Goal: Find contact information: Find contact information

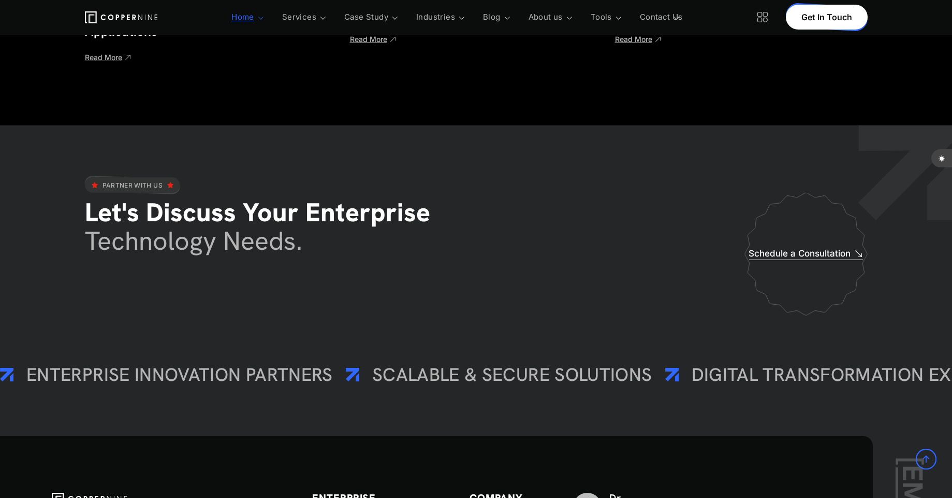
scroll to position [5592, 0]
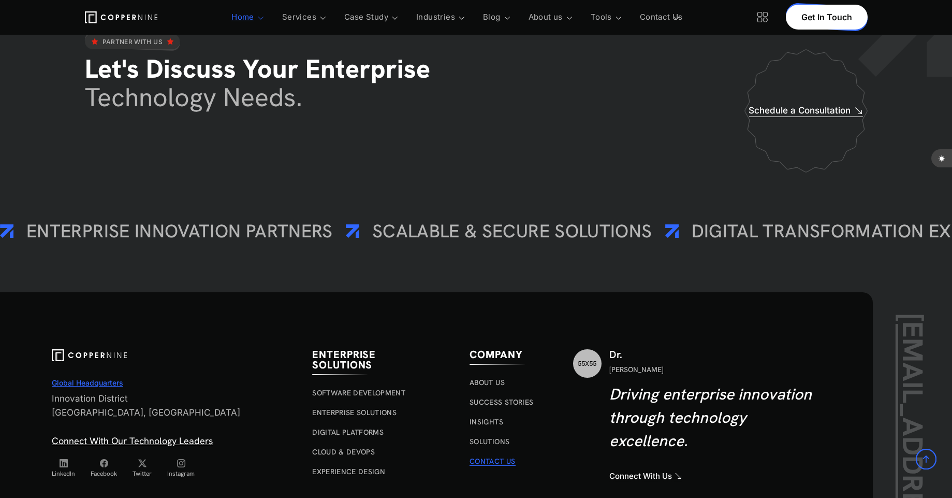
click at [486, 462] on link "Contact Us" at bounding box center [493, 460] width 46 height 9
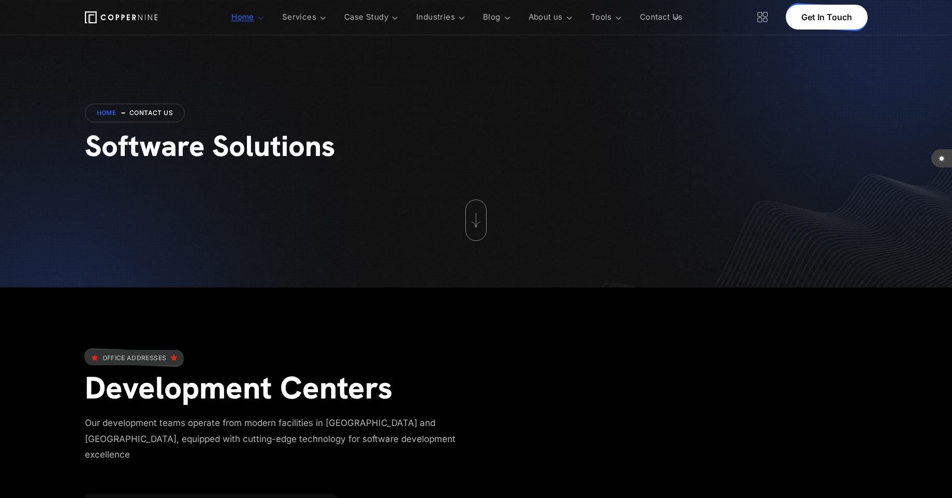
click at [725, 309] on div "Office Addresses Development Centers Our development teams operate from modern …" at bounding box center [476, 483] width 952 height 393
click at [717, 230] on div at bounding box center [476, 225] width 783 height 67
click at [641, 52] on div "Home contact us Software Solutions" at bounding box center [476, 143] width 952 height 287
click at [658, 18] on link "Contact Us" at bounding box center [661, 17] width 43 height 35
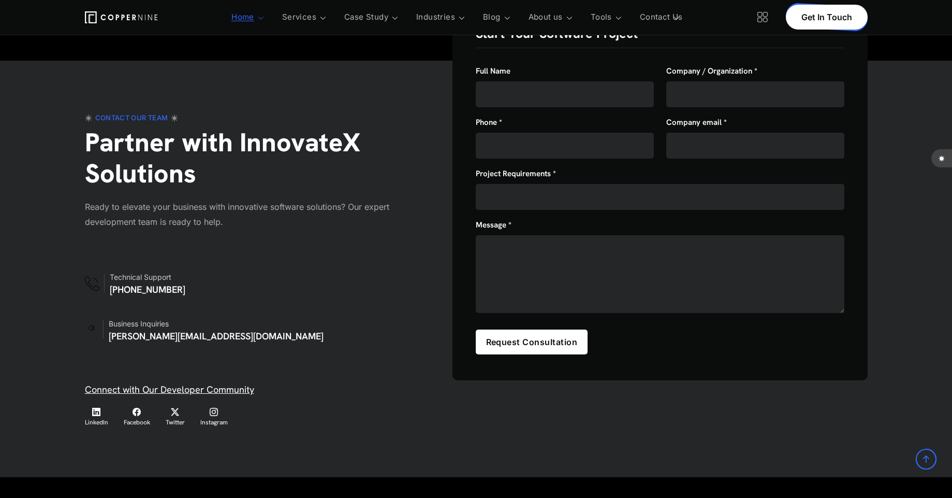
scroll to position [746, 0]
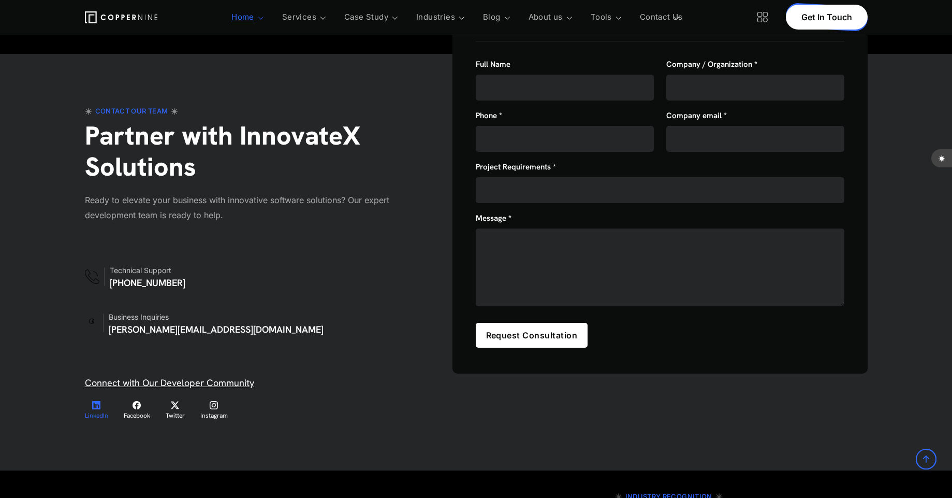
click at [98, 411] on span "LinkedIn" at bounding box center [96, 414] width 23 height 7
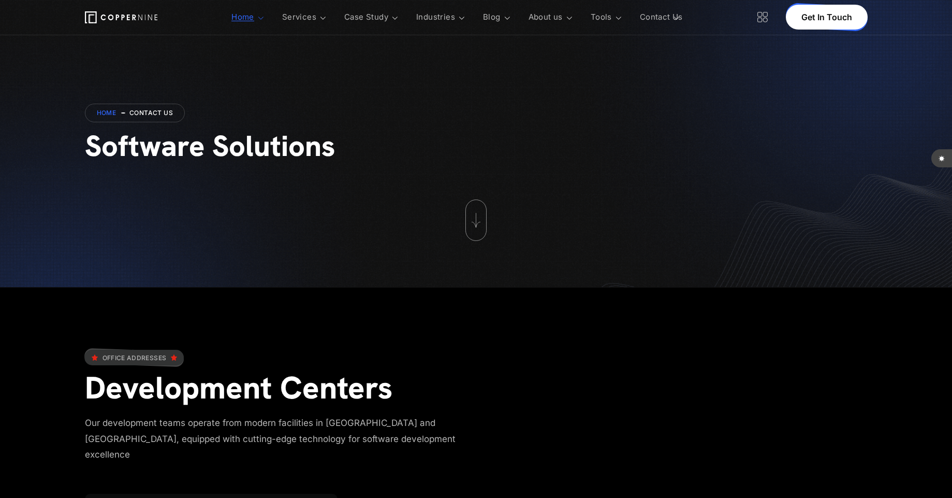
click at [761, 17] on icon at bounding box center [763, 17] width 10 height 10
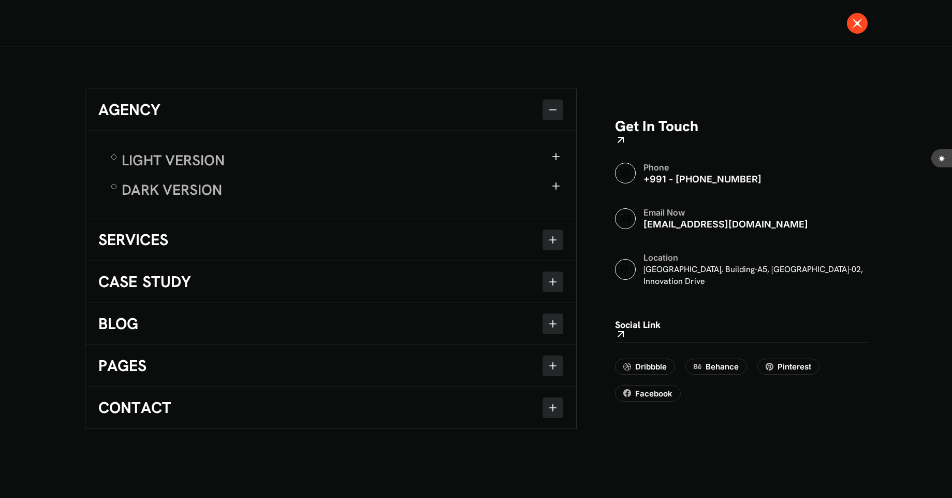
click at [864, 23] on div at bounding box center [857, 23] width 21 height 21
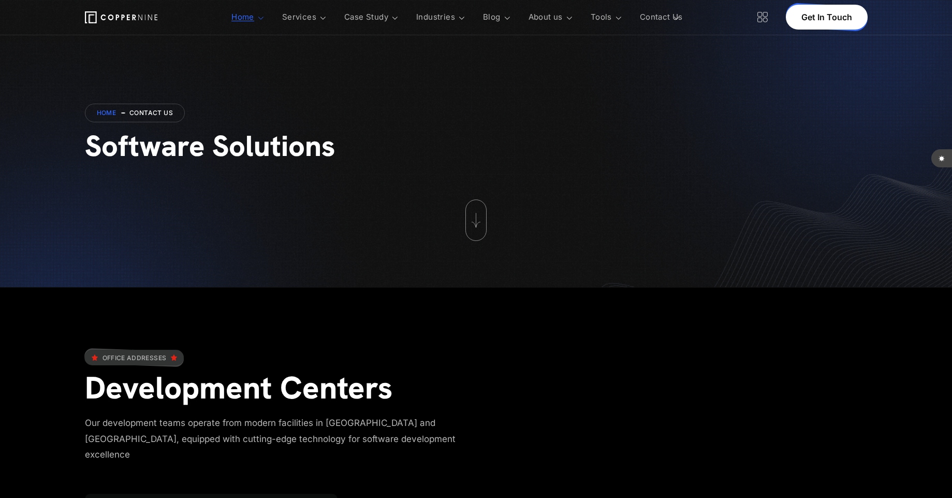
click at [763, 17] on icon at bounding box center [763, 17] width 10 height 10
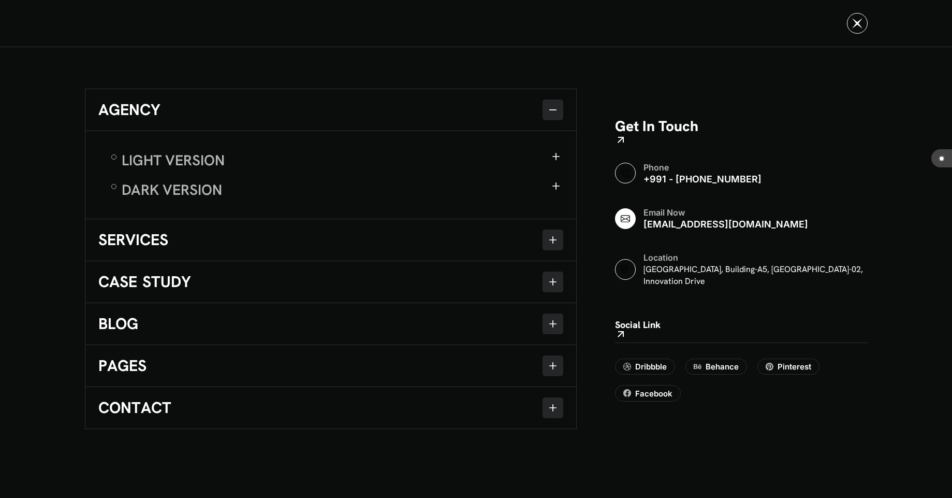
drag, startPoint x: 764, startPoint y: 234, endPoint x: 642, endPoint y: 231, distance: 121.7
click at [642, 230] on li "Email Now info@examplegmail.com" at bounding box center [741, 218] width 253 height 24
copy link "info@examplegmail.com"
drag, startPoint x: 743, startPoint y: 188, endPoint x: 648, endPoint y: 188, distance: 94.8
click at [648, 185] on li "Phone +991 - 763 684 4563" at bounding box center [741, 173] width 253 height 24
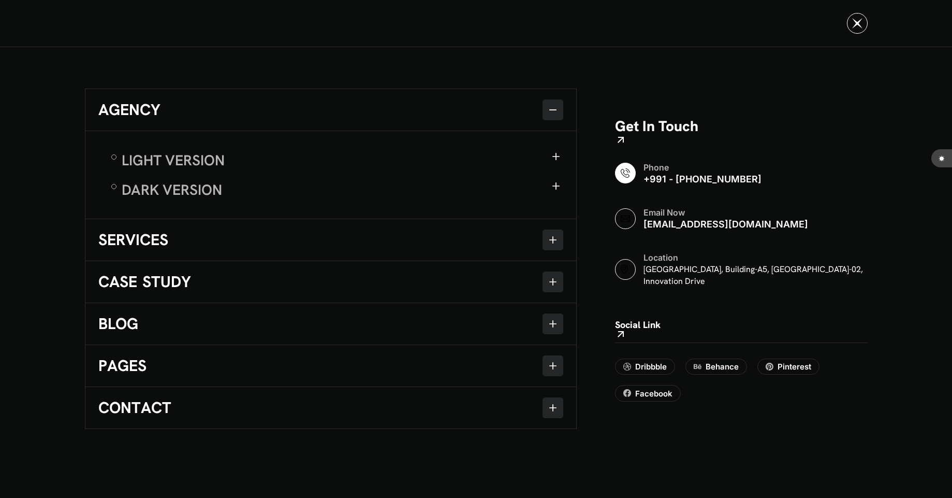
copy link "991 - 763 684 4563"
click at [866, 18] on div at bounding box center [857, 23] width 21 height 21
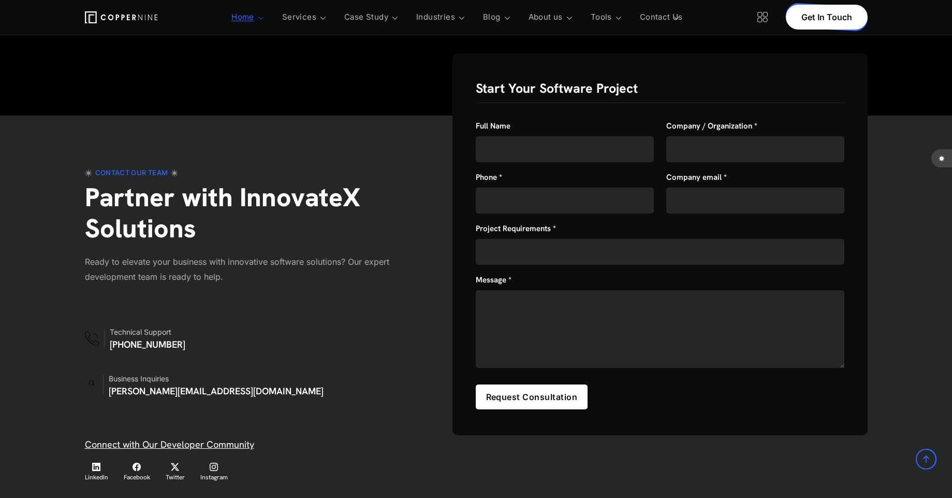
scroll to position [808, 0]
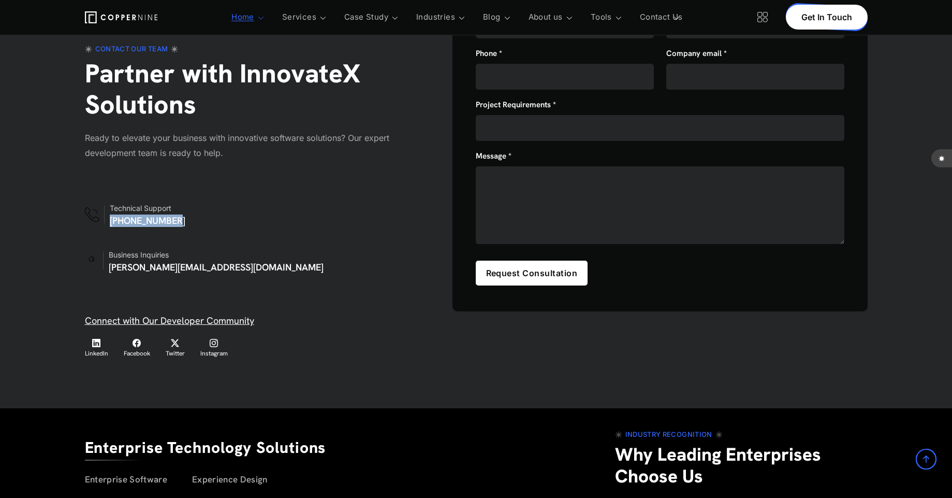
drag, startPoint x: 178, startPoint y: 208, endPoint x: 109, endPoint y: 209, distance: 69.4
click at [109, 209] on div "Technical Support +919032762521" at bounding box center [244, 213] width 319 height 25
copy link "[PHONE_NUMBER]"
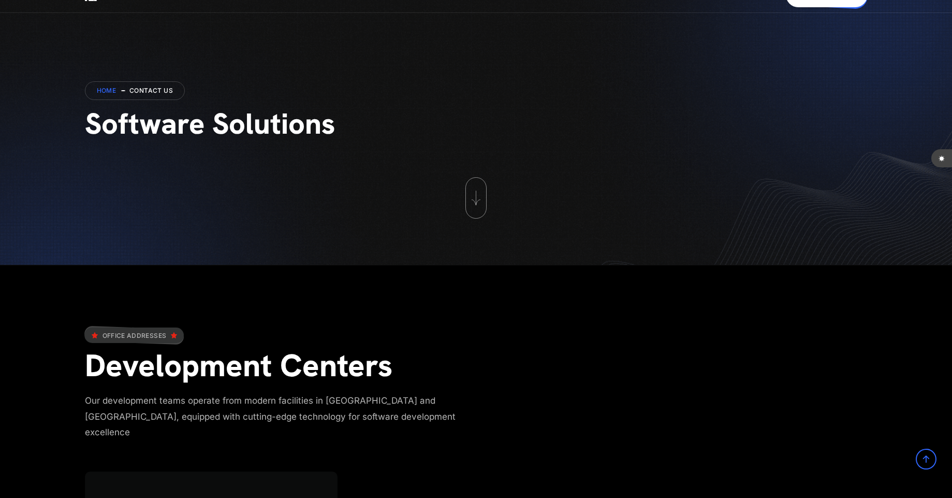
scroll to position [0, 0]
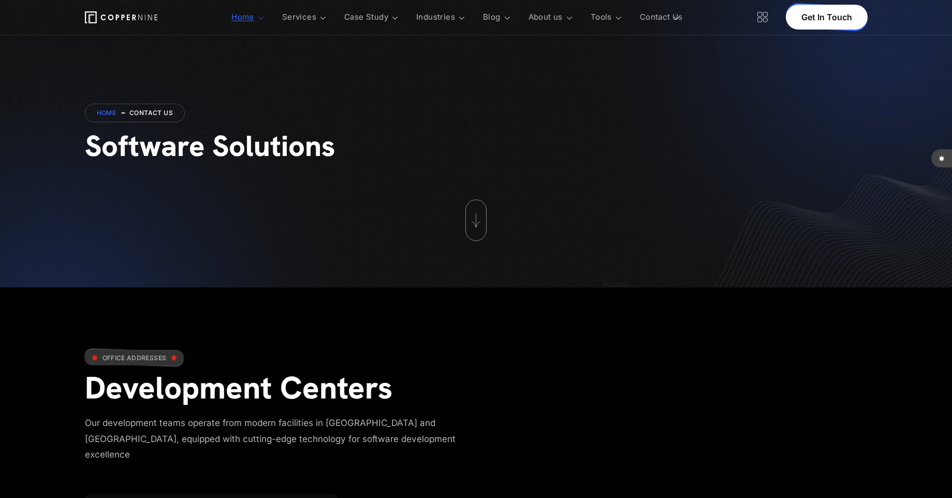
click at [762, 19] on icon at bounding box center [763, 17] width 10 height 10
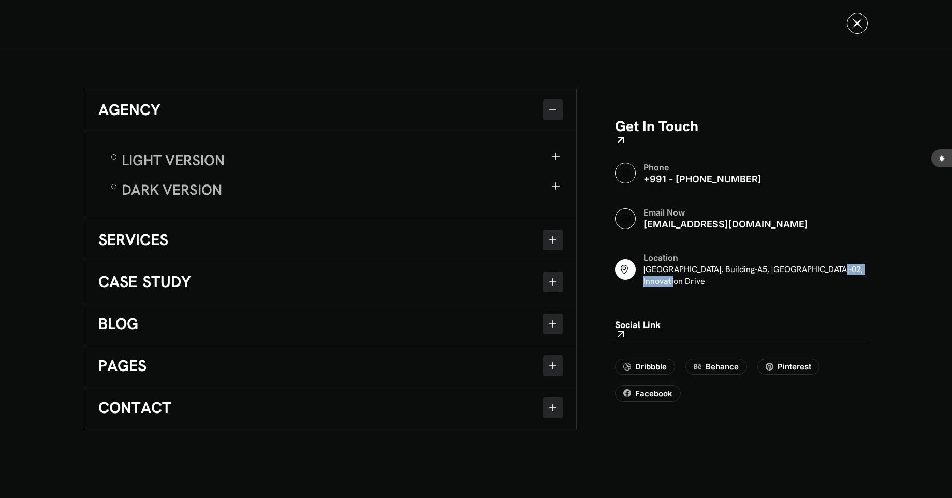
drag, startPoint x: 644, startPoint y: 279, endPoint x: 691, endPoint y: 280, distance: 47.1
click at [691, 280] on h6 "Silicon Valley, Building-A5, Tech Park-02, Innovation Drive" at bounding box center [756, 275] width 224 height 23
copy h6 "Silicon Valley"
click at [858, 14] on div at bounding box center [857, 23] width 21 height 21
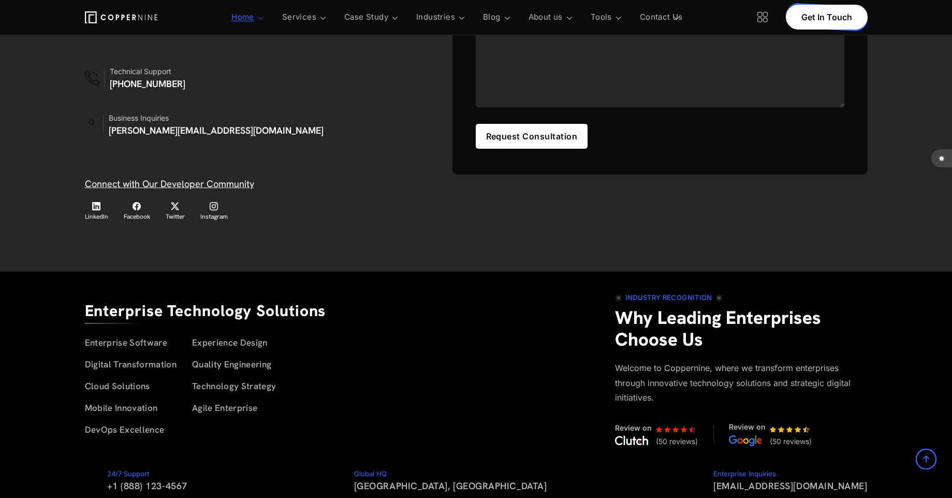
scroll to position [923, 0]
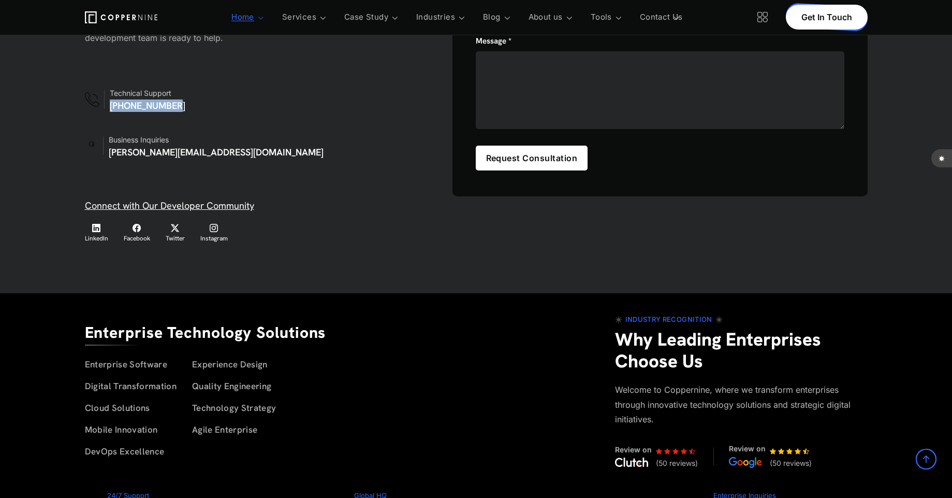
drag, startPoint x: 178, startPoint y: 92, endPoint x: 109, endPoint y: 93, distance: 68.9
click at [109, 93] on div "Technical Support +919032762521" at bounding box center [244, 98] width 319 height 25
copy link "[PHONE_NUMBER]"
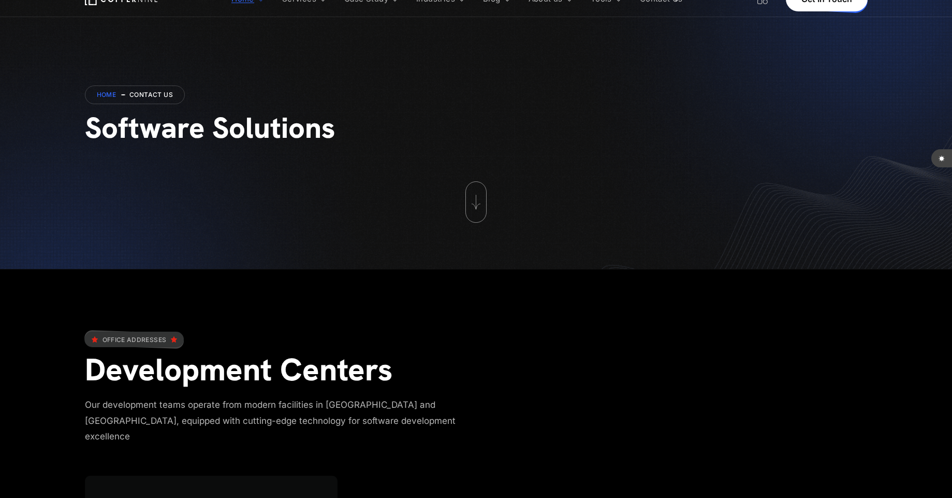
scroll to position [0, 0]
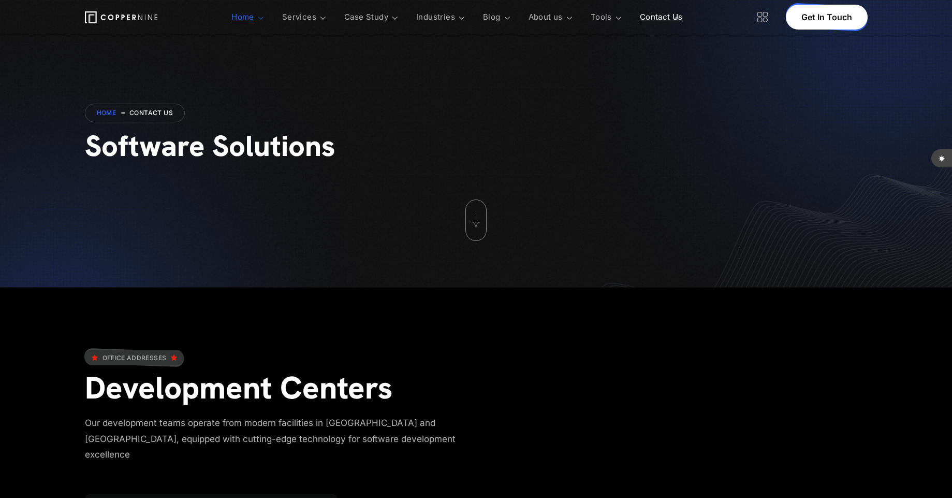
click at [661, 20] on link "Contact Us" at bounding box center [661, 17] width 43 height 35
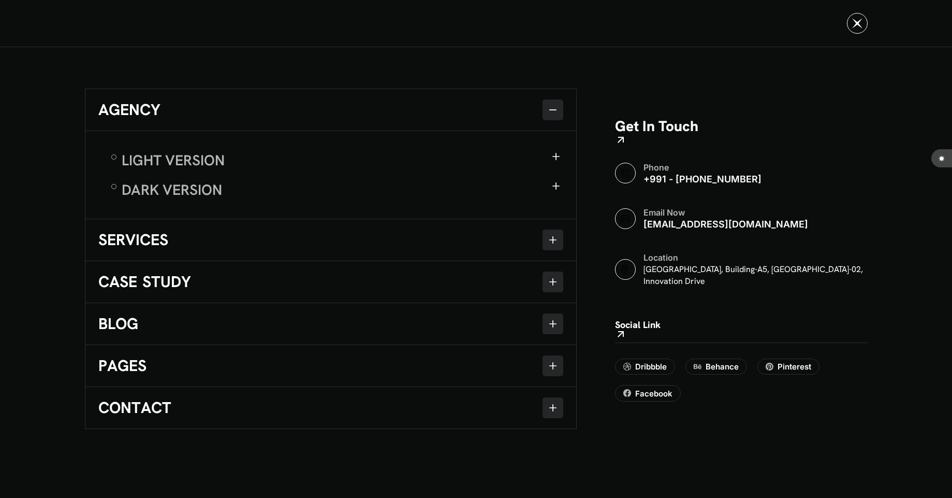
click at [561, 241] on span at bounding box center [553, 239] width 21 height 21
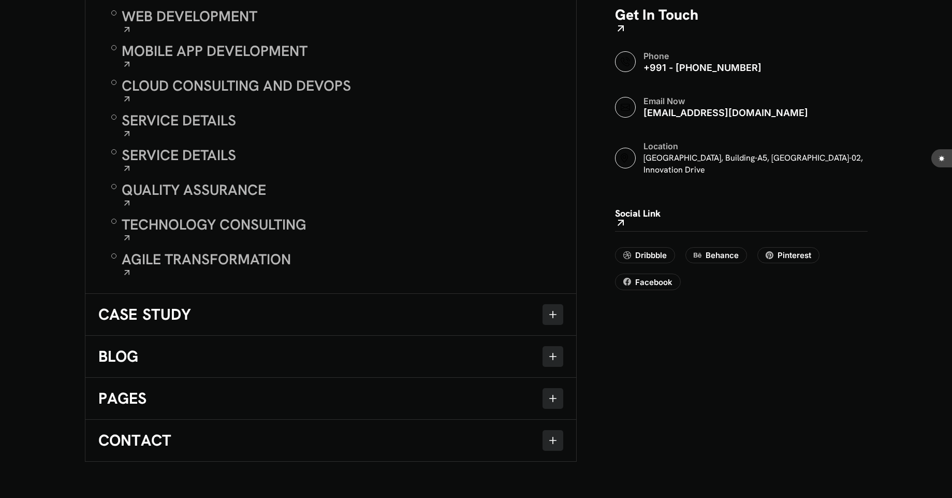
scroll to position [373, 0]
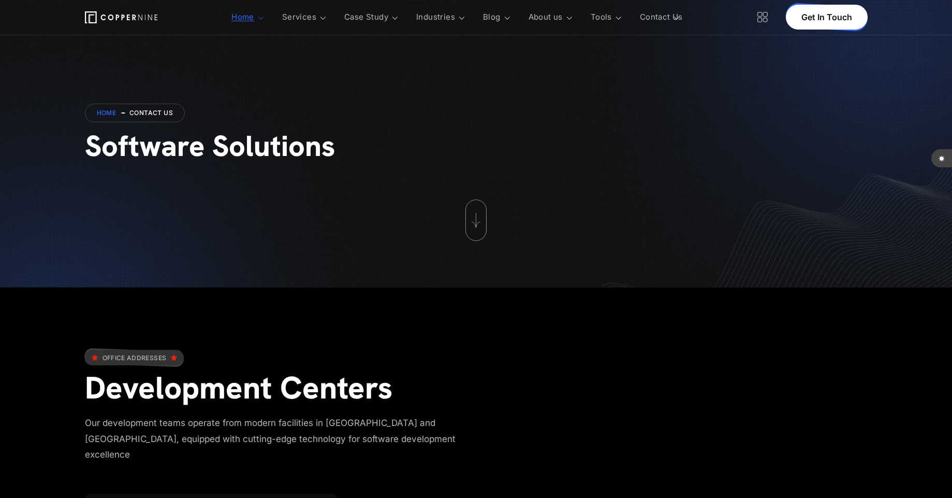
click at [766, 16] on icon at bounding box center [763, 17] width 10 height 10
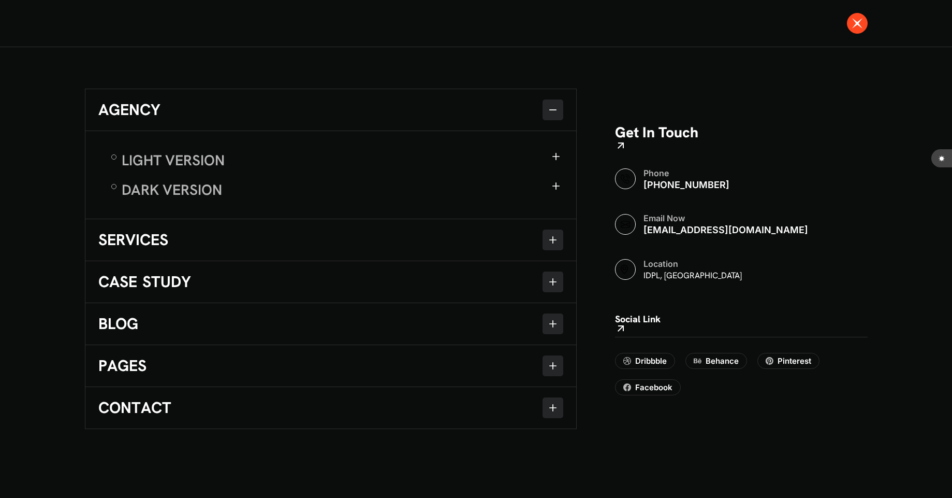
click at [851, 21] on div at bounding box center [857, 23] width 21 height 21
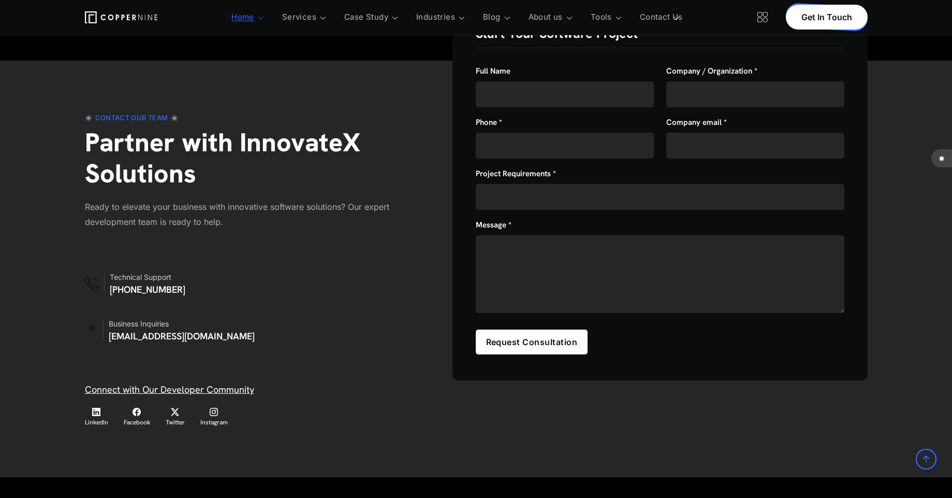
scroll to position [736, 0]
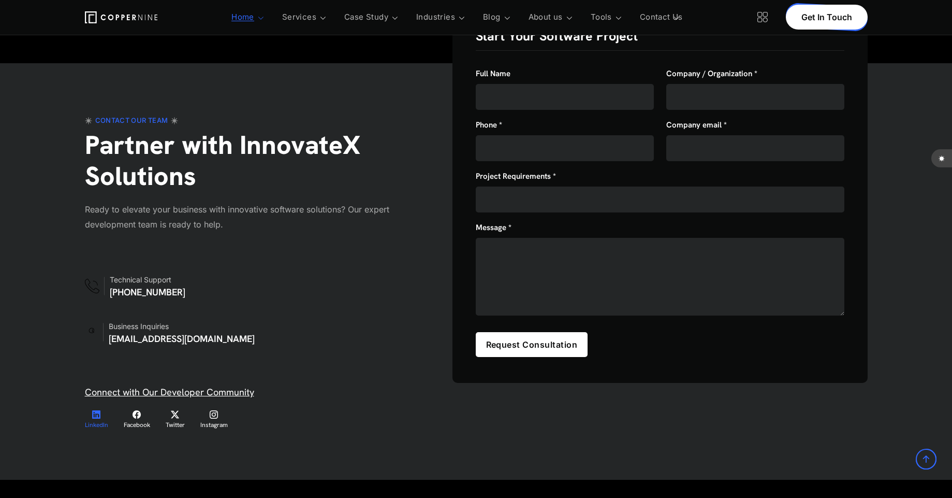
click at [92, 409] on icon at bounding box center [96, 414] width 8 height 10
